Goal: Information Seeking & Learning: Learn about a topic

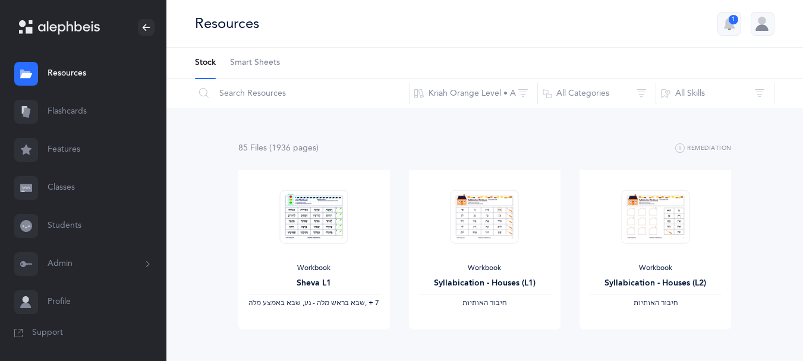
click at [89, 70] on link "Resources" at bounding box center [83, 74] width 166 height 38
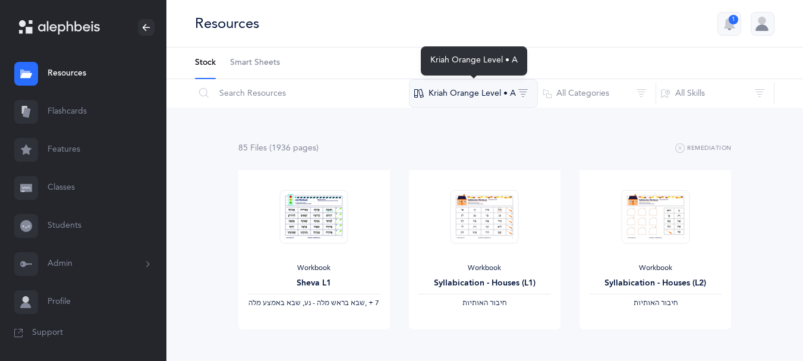
click at [512, 92] on button "Kriah Orange Level • A" at bounding box center [473, 93] width 129 height 29
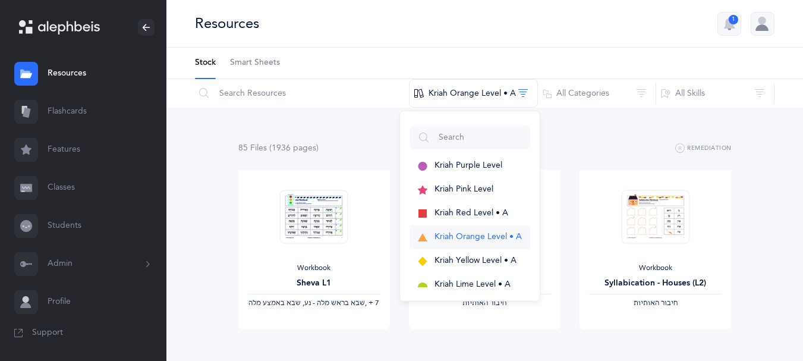
click at [484, 235] on span "Kriah Orange Level • A" at bounding box center [478, 237] width 87 height 10
click at [484, 259] on span "Kriah Yellow Level • A" at bounding box center [476, 261] width 82 height 10
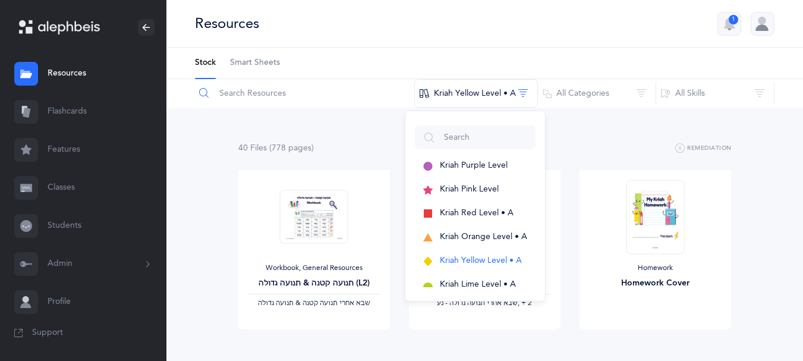
click at [355, 92] on input "text" at bounding box center [304, 93] width 221 height 29
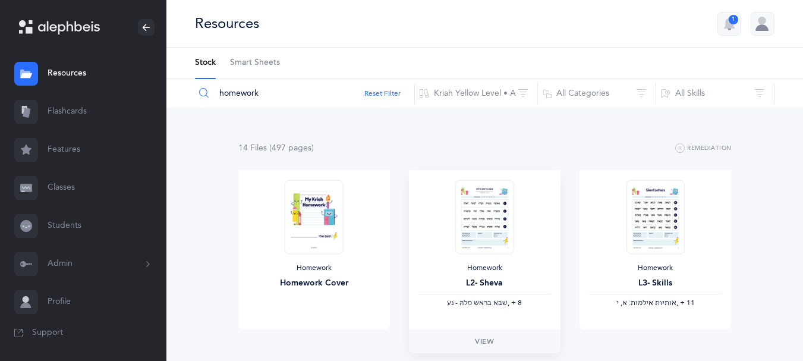
type input "homework"
click at [479, 222] on img at bounding box center [484, 217] width 58 height 74
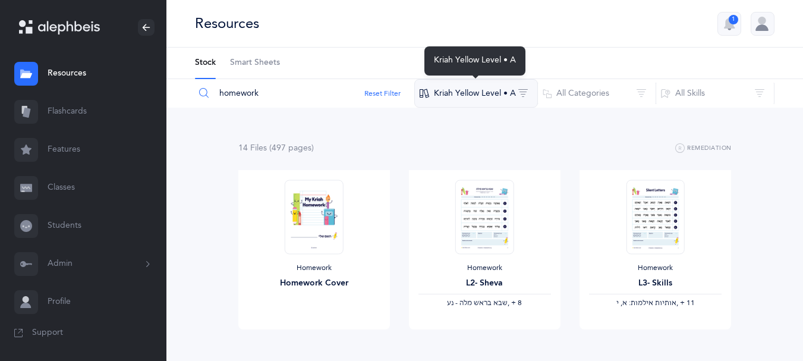
drag, startPoint x: 504, startPoint y: 95, endPoint x: 479, endPoint y: 99, distance: 24.6
drag, startPoint x: 479, startPoint y: 99, endPoint x: 468, endPoint y: 90, distance: 13.9
drag, startPoint x: 468, startPoint y: 90, endPoint x: 447, endPoint y: 99, distance: 23.2
drag, startPoint x: 447, startPoint y: 99, endPoint x: 436, endPoint y: 97, distance: 11.4
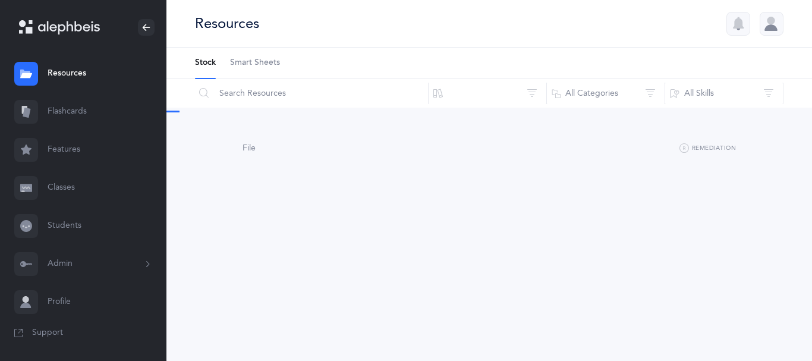
click at [665, 14] on div "Resources" at bounding box center [489, 24] width 646 height 48
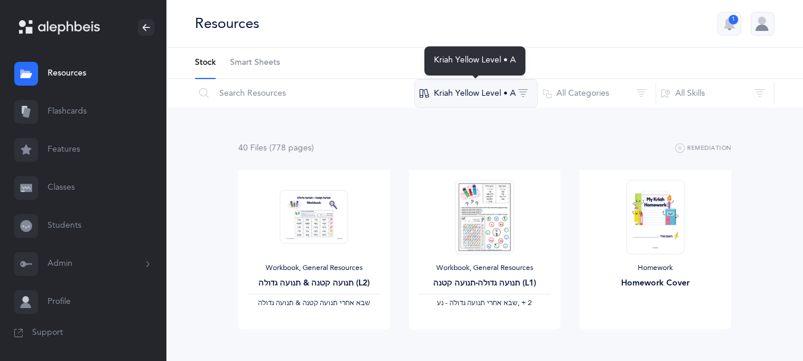
click at [455, 87] on button "Kriah Yellow Level • A" at bounding box center [476, 93] width 124 height 29
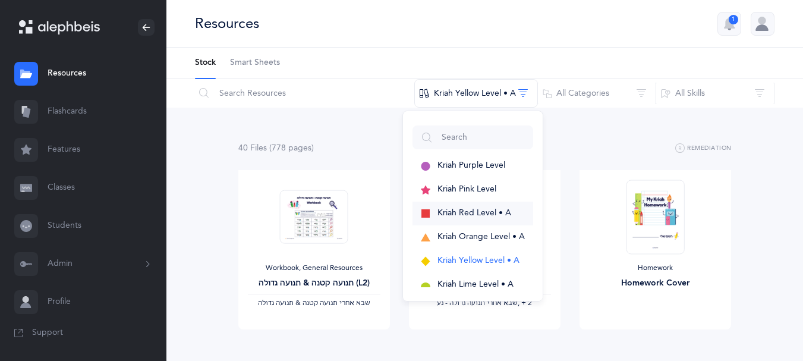
click at [461, 215] on span "Kriah Red Level • A" at bounding box center [475, 213] width 74 height 10
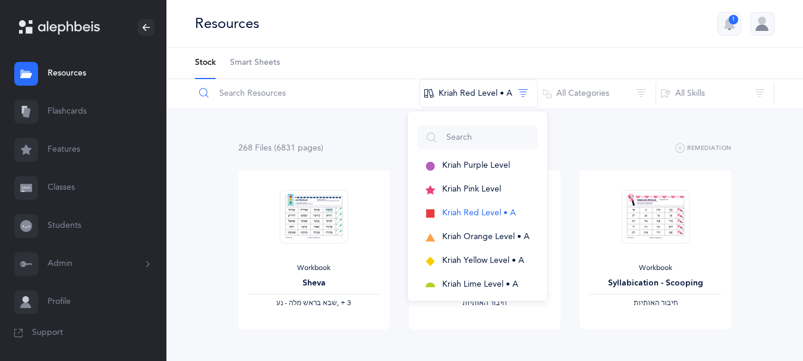
click at [368, 94] on input "text" at bounding box center [306, 93] width 225 height 29
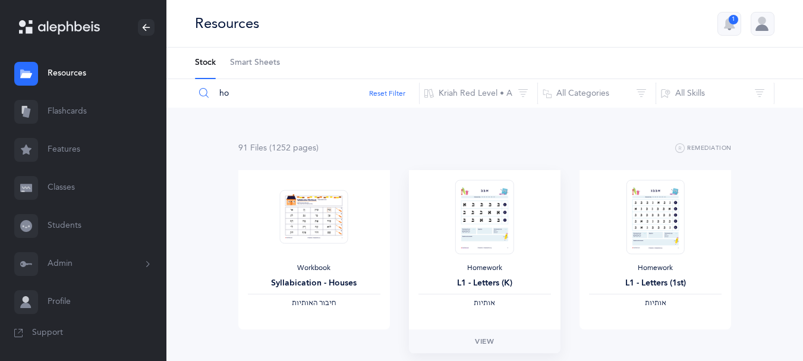
type input "ho"
click at [482, 225] on img at bounding box center [484, 217] width 58 height 74
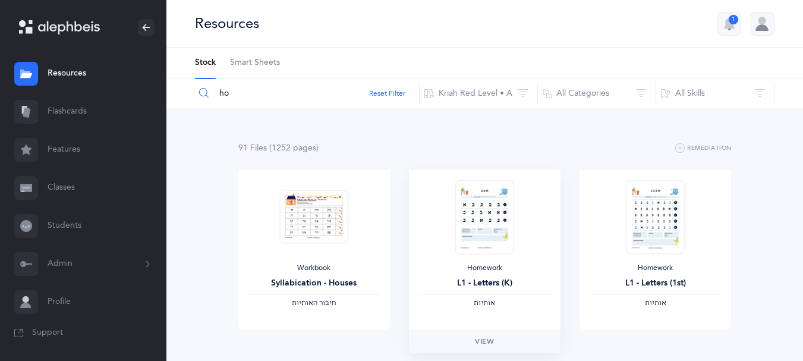
click at [495, 217] on img at bounding box center [484, 217] width 58 height 74
click at [492, 335] on link "View" at bounding box center [485, 341] width 152 height 24
